Goal: Use online tool/utility: Utilize a website feature to perform a specific function

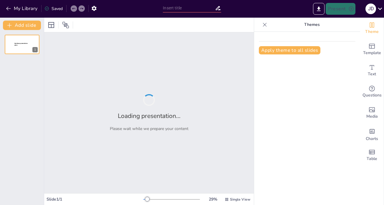
type input "Momentos Clave: Construyendo la Diapositiva de Nuestra Existencia"
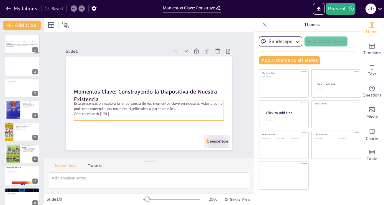
click at [172, 95] on p "Generated with [URL]" at bounding box center [153, 77] width 148 height 36
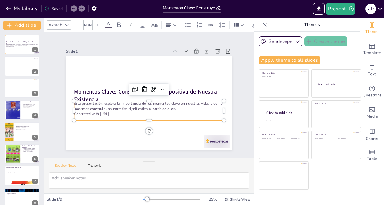
type input "32"
click at [110, 102] on p "Esta presentación explora la importancia de los momentos clave en nuestras vida…" at bounding box center [138, 99] width 56 height 146
click at [17, 67] on div at bounding box center [21, 66] width 35 height 20
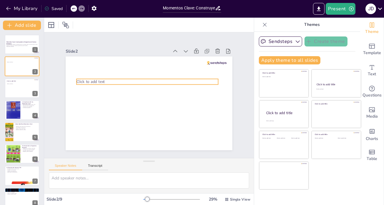
click at [96, 60] on span "Click to add text" at bounding box center [109, 49] width 26 height 21
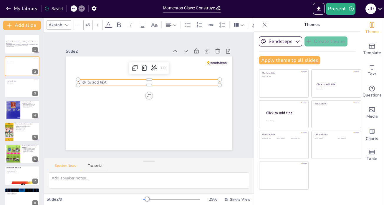
click at [119, 80] on p "Click to add text" at bounding box center [136, 93] width 35 height 140
click at [122, 53] on span "Click to add text" at bounding box center [131, 39] width 19 height 27
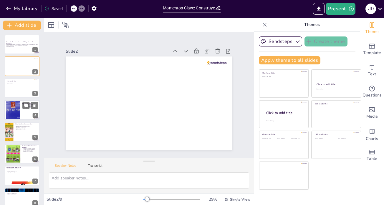
click at [19, 107] on div at bounding box center [13, 110] width 24 height 18
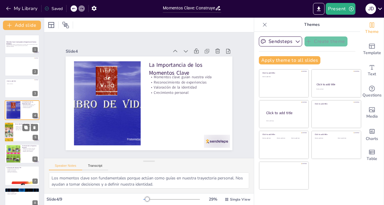
click at [16, 132] on div at bounding box center [21, 132] width 35 height 20
type textarea "La introspección es vital para identificar momentos clave. Reflexionar sobre nu…"
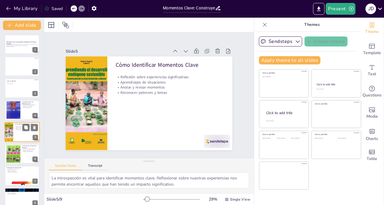
scroll to position [14, 0]
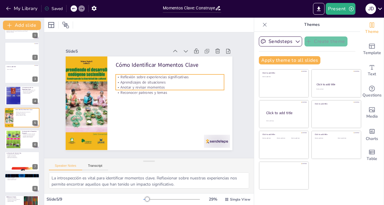
click at [133, 105] on p "Aprendizajes de situaciones" at bounding box center [128, 107] width 108 height 5
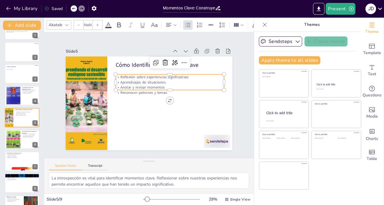
type input "32"
